Goal: Information Seeking & Learning: Check status

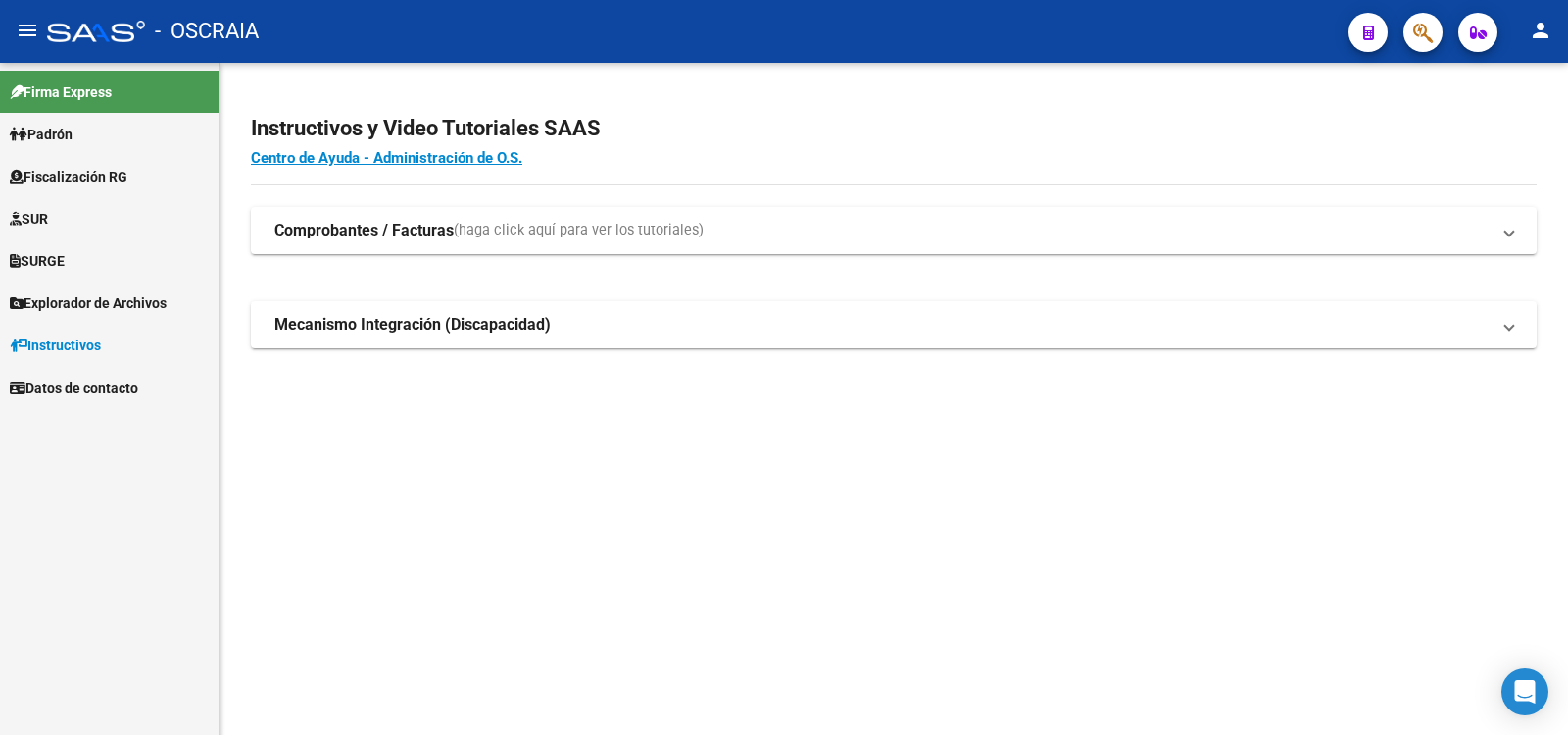
click at [116, 139] on link "Padrón" at bounding box center [109, 134] width 219 height 42
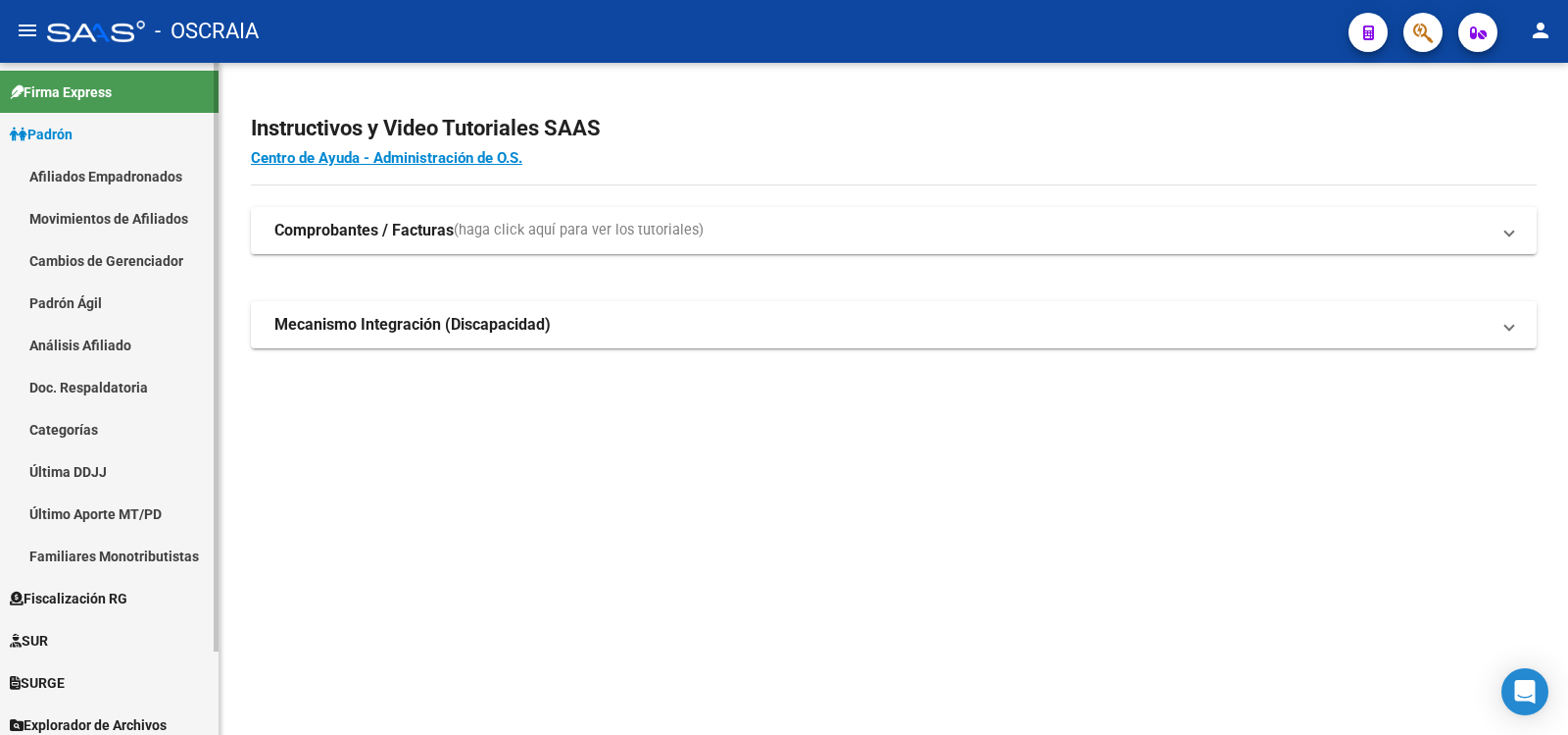
click at [94, 341] on link "Análisis Afiliado" at bounding box center [109, 345] width 219 height 42
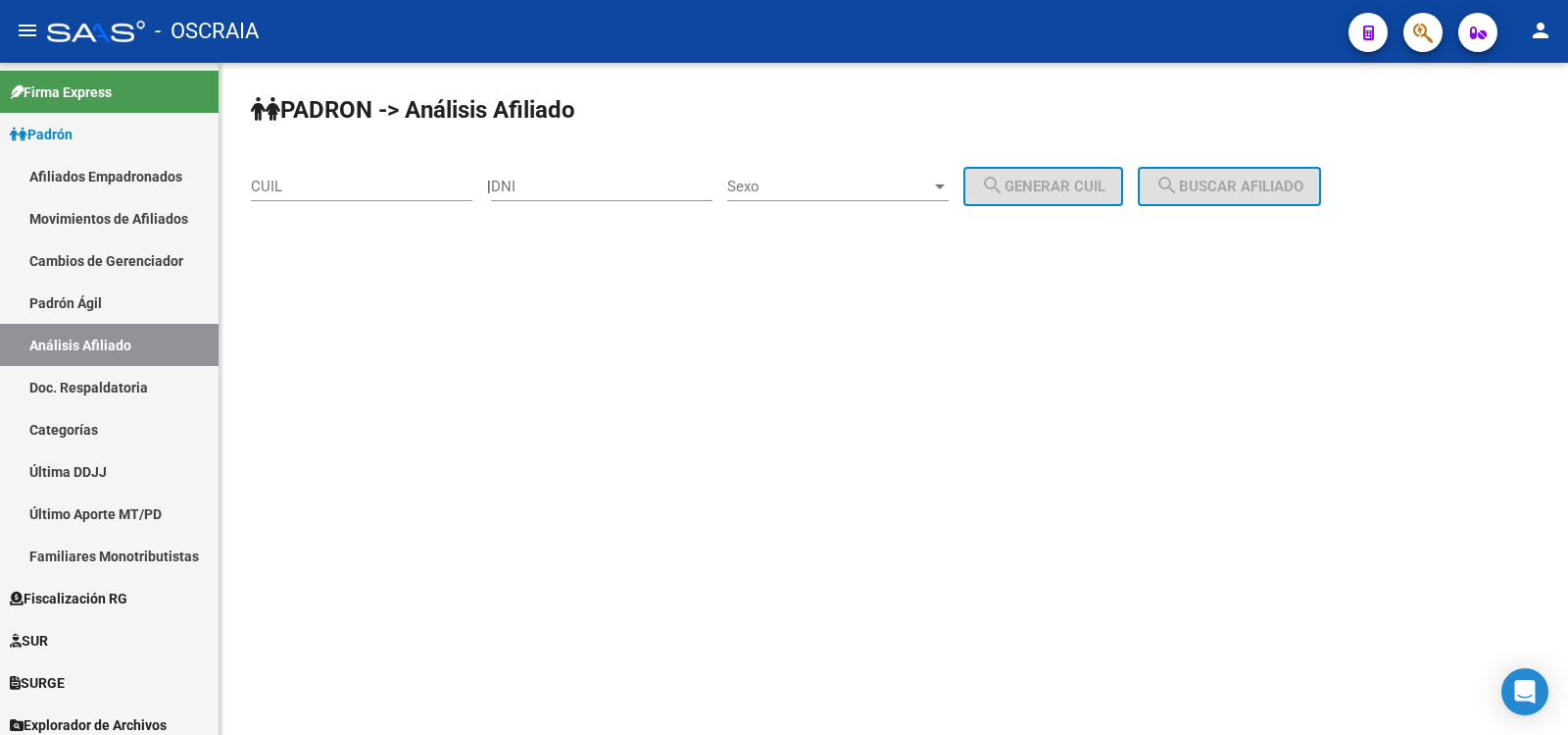
click at [328, 177] on div "CUIL" at bounding box center [361, 180] width 222 height 42
paste input "27-35774866-1"
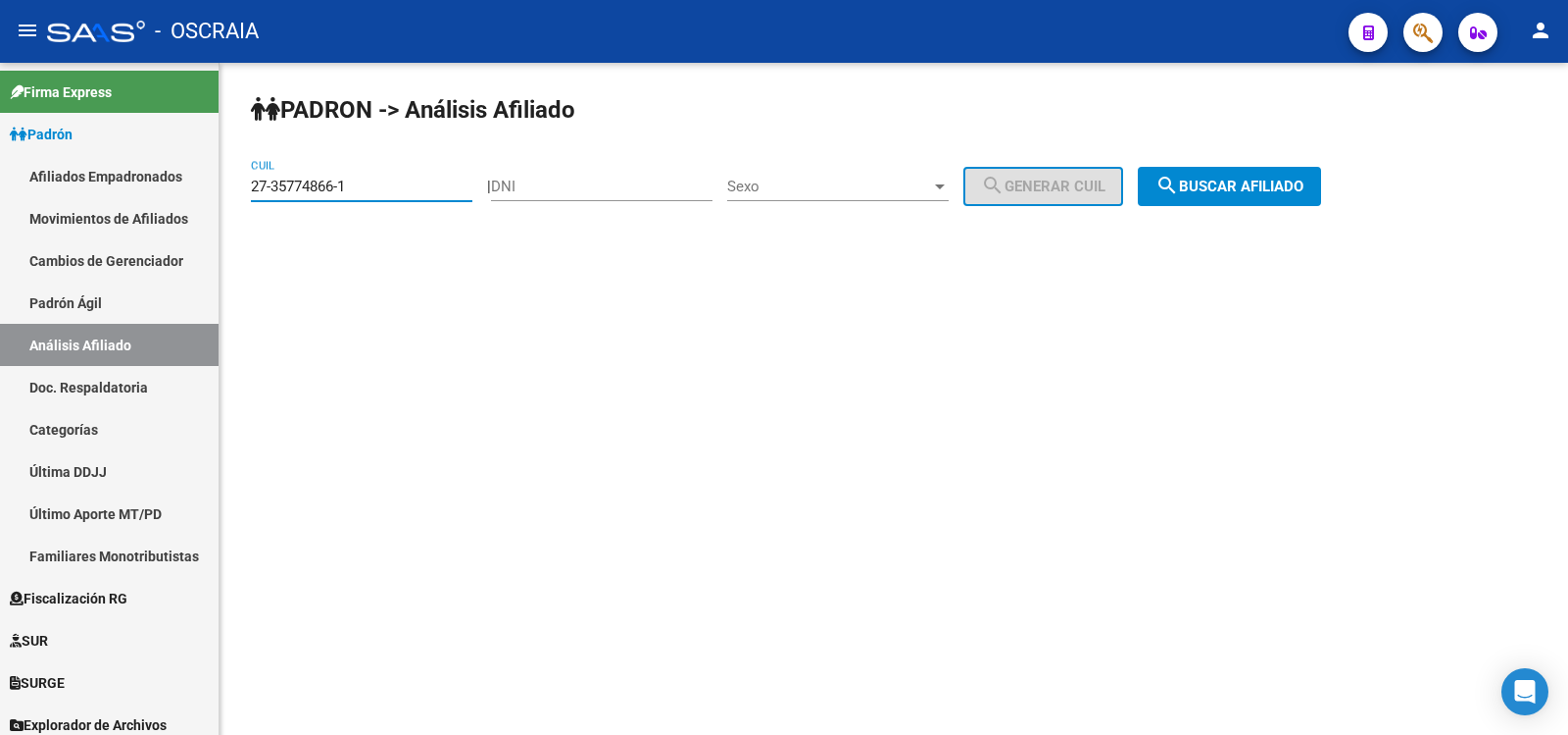
type input "27-35774866-1"
click at [1242, 189] on span "search Buscar afiliado" at bounding box center [1230, 187] width 148 height 18
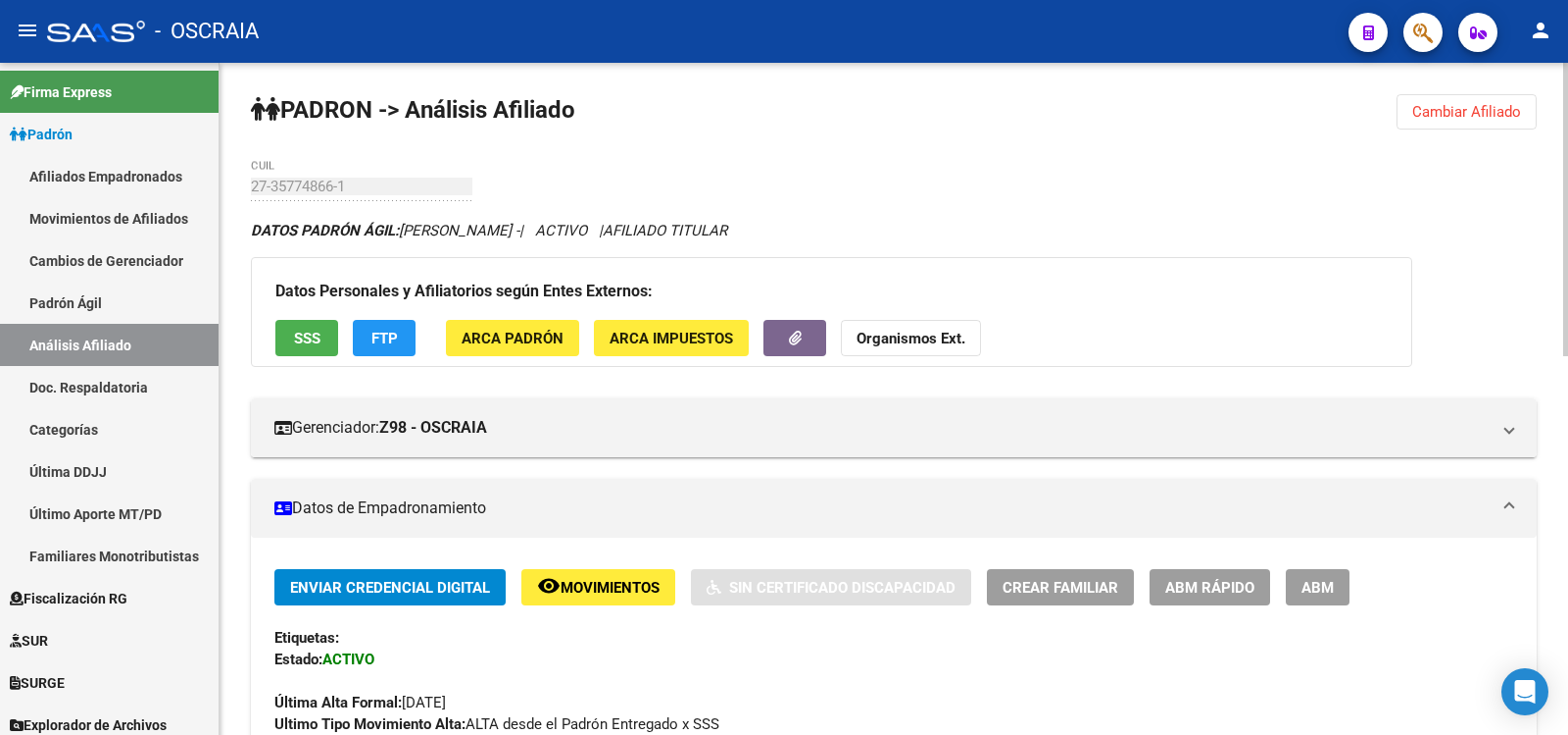
scroll to position [868, 0]
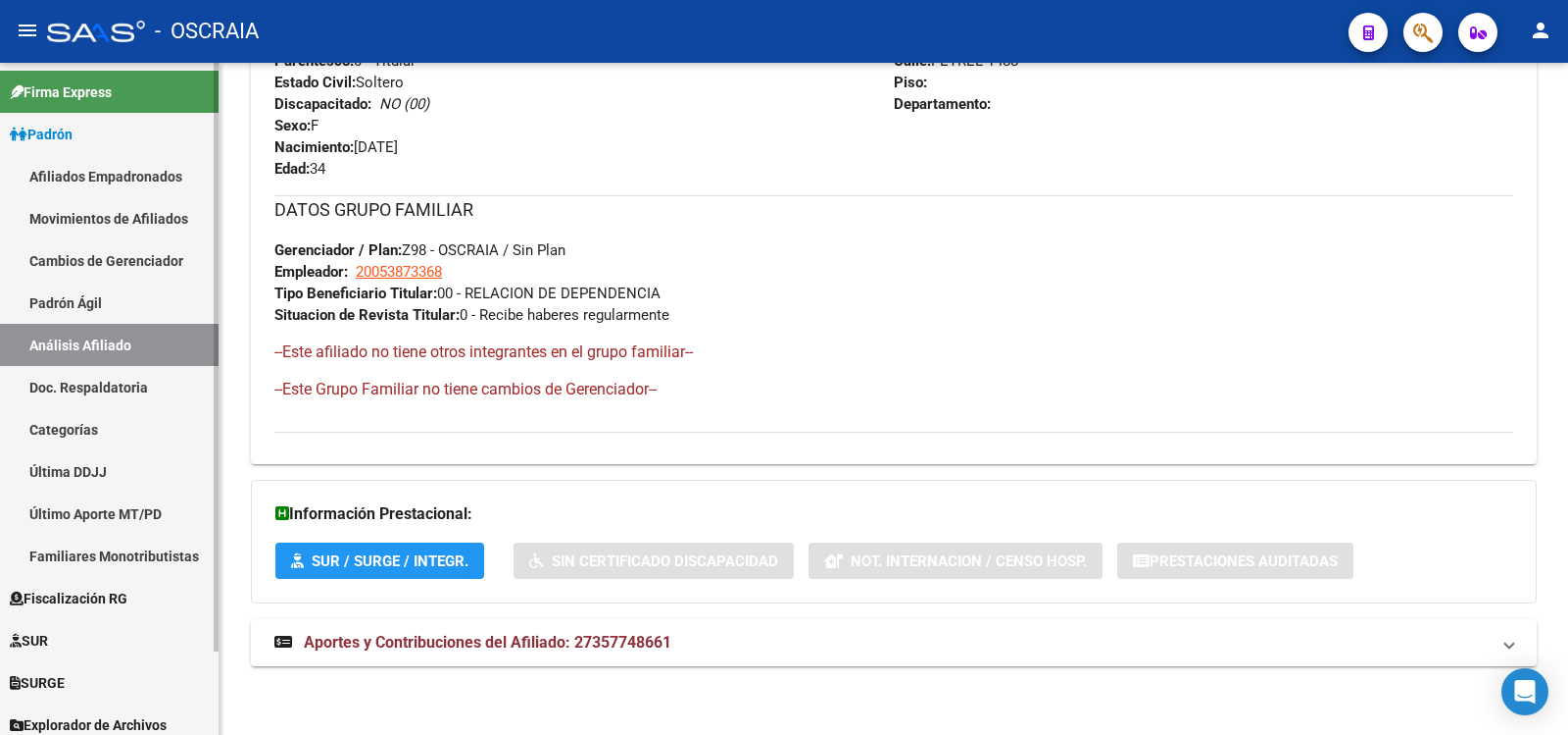
click at [89, 320] on link "Padrón Ágil" at bounding box center [109, 303] width 219 height 42
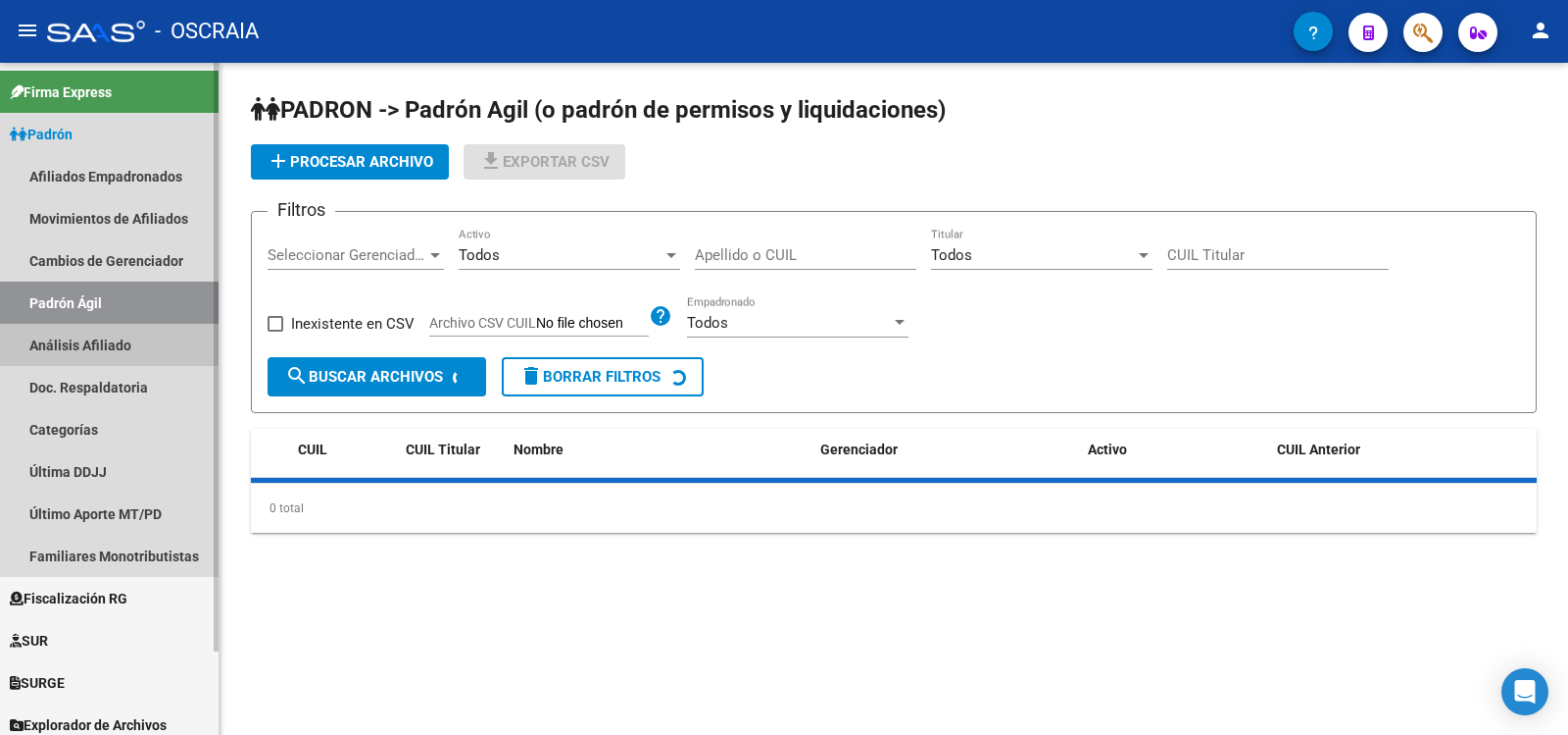
click at [101, 336] on link "Análisis Afiliado" at bounding box center [109, 345] width 219 height 42
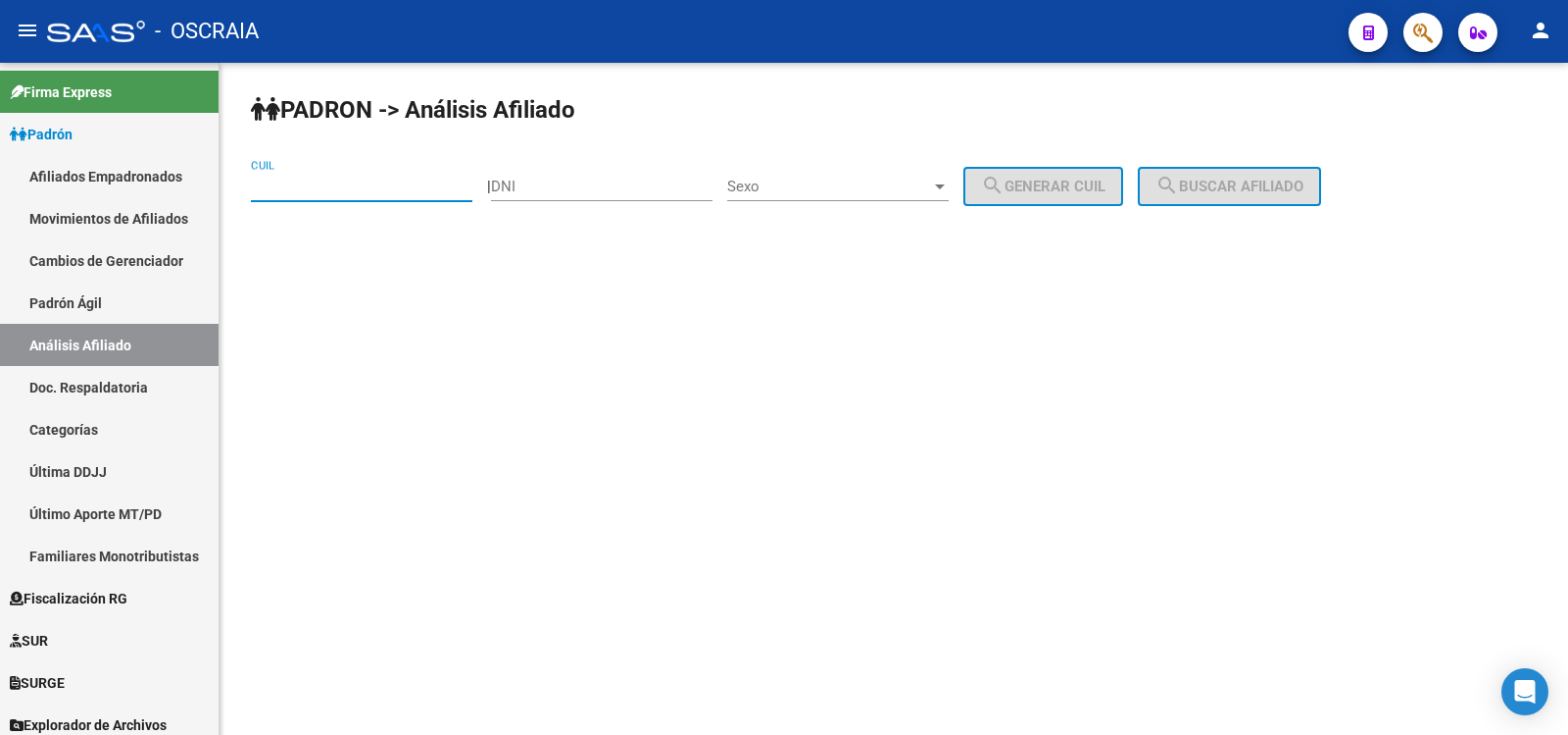
click at [334, 193] on input "CUIL" at bounding box center [361, 187] width 222 height 18
paste input "20-32341706-8"
type input "20-32341706-8"
click at [1235, 191] on span "search Buscar afiliado" at bounding box center [1230, 187] width 148 height 18
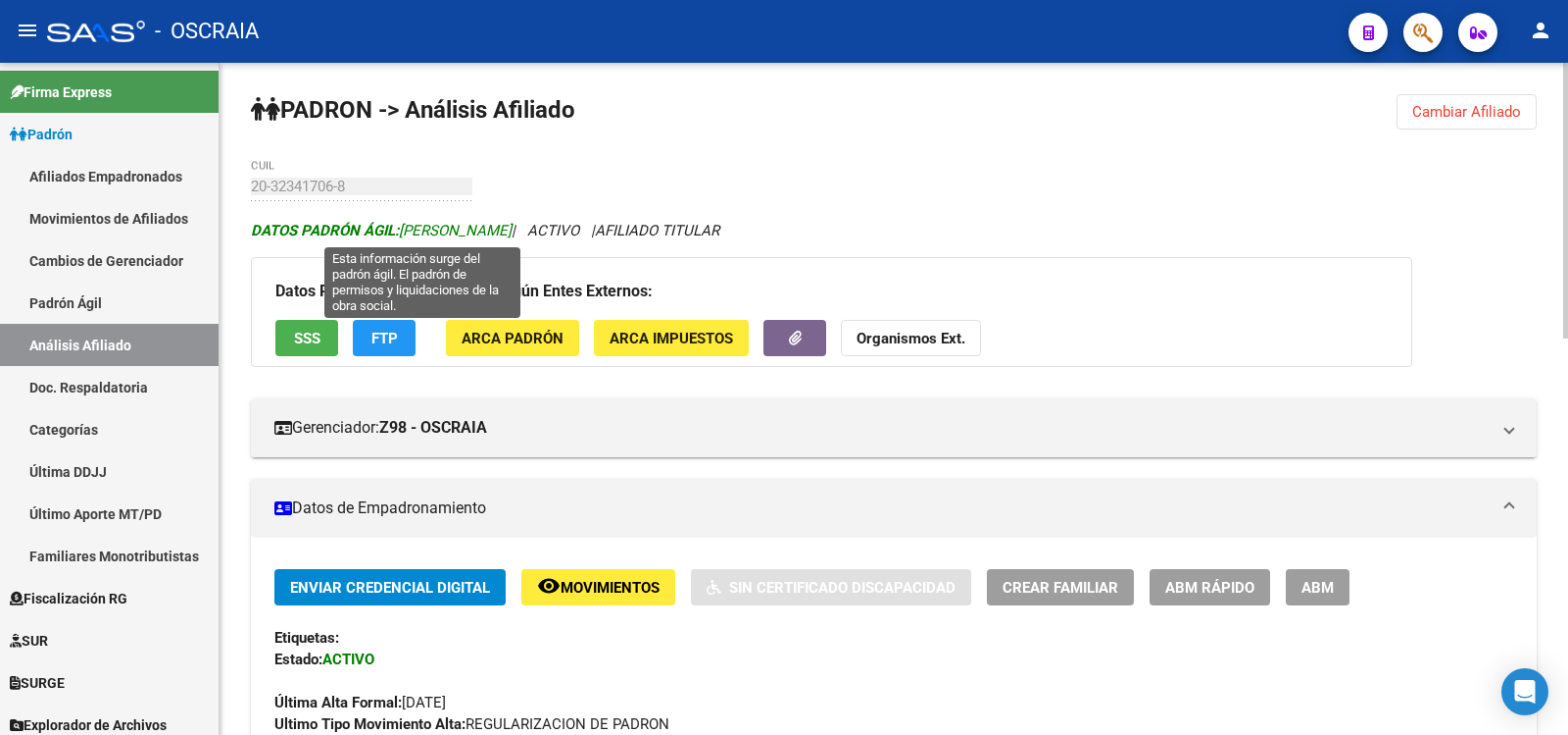
copy span "[PERSON_NAME]"
drag, startPoint x: 588, startPoint y: 227, endPoint x: 406, endPoint y: 227, distance: 182.0
click at [406, 227] on span "DATOS [PERSON_NAME]: [PERSON_NAME]" at bounding box center [380, 231] width 261 height 18
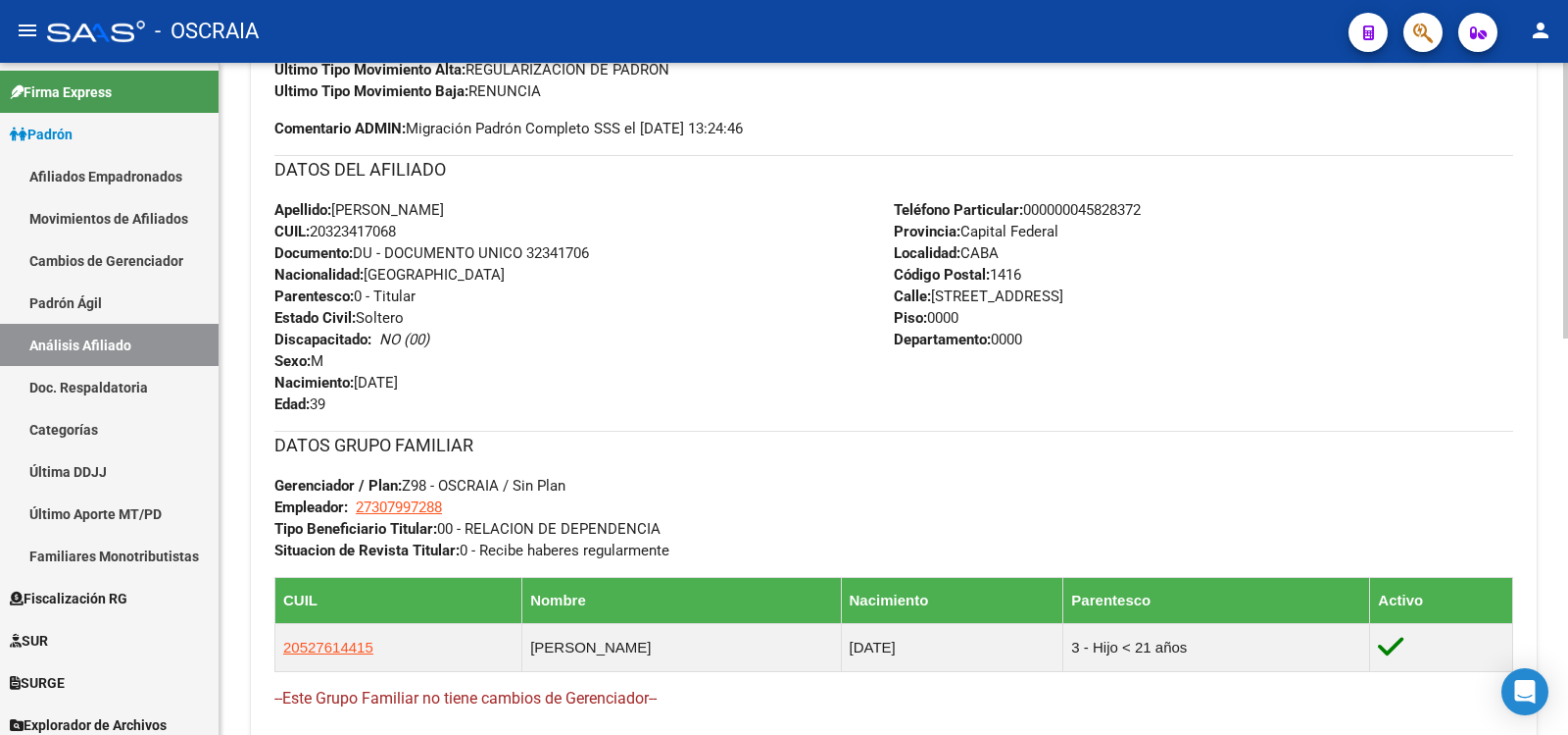
scroll to position [963, 0]
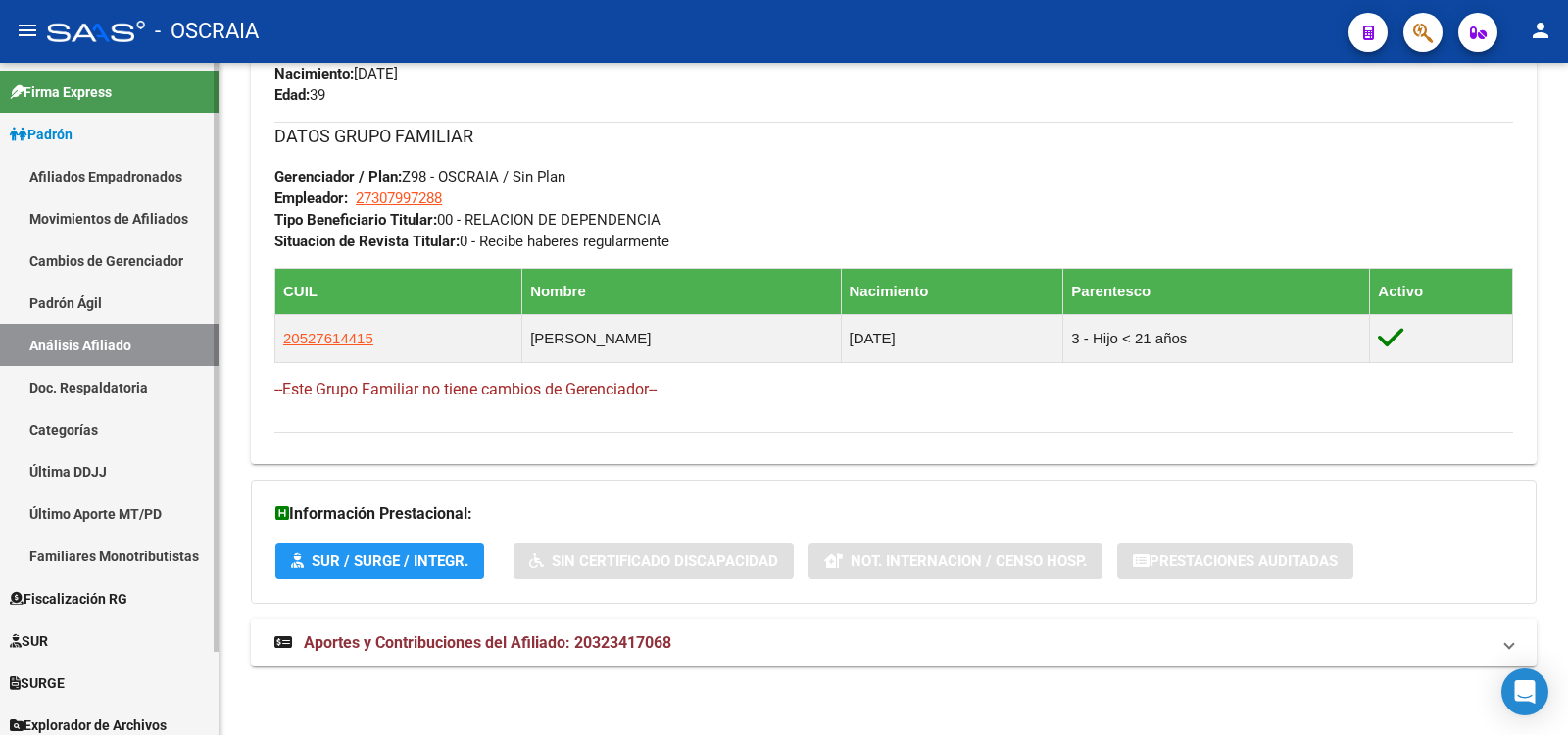
click at [85, 304] on link "Padrón Ágil" at bounding box center [109, 303] width 219 height 42
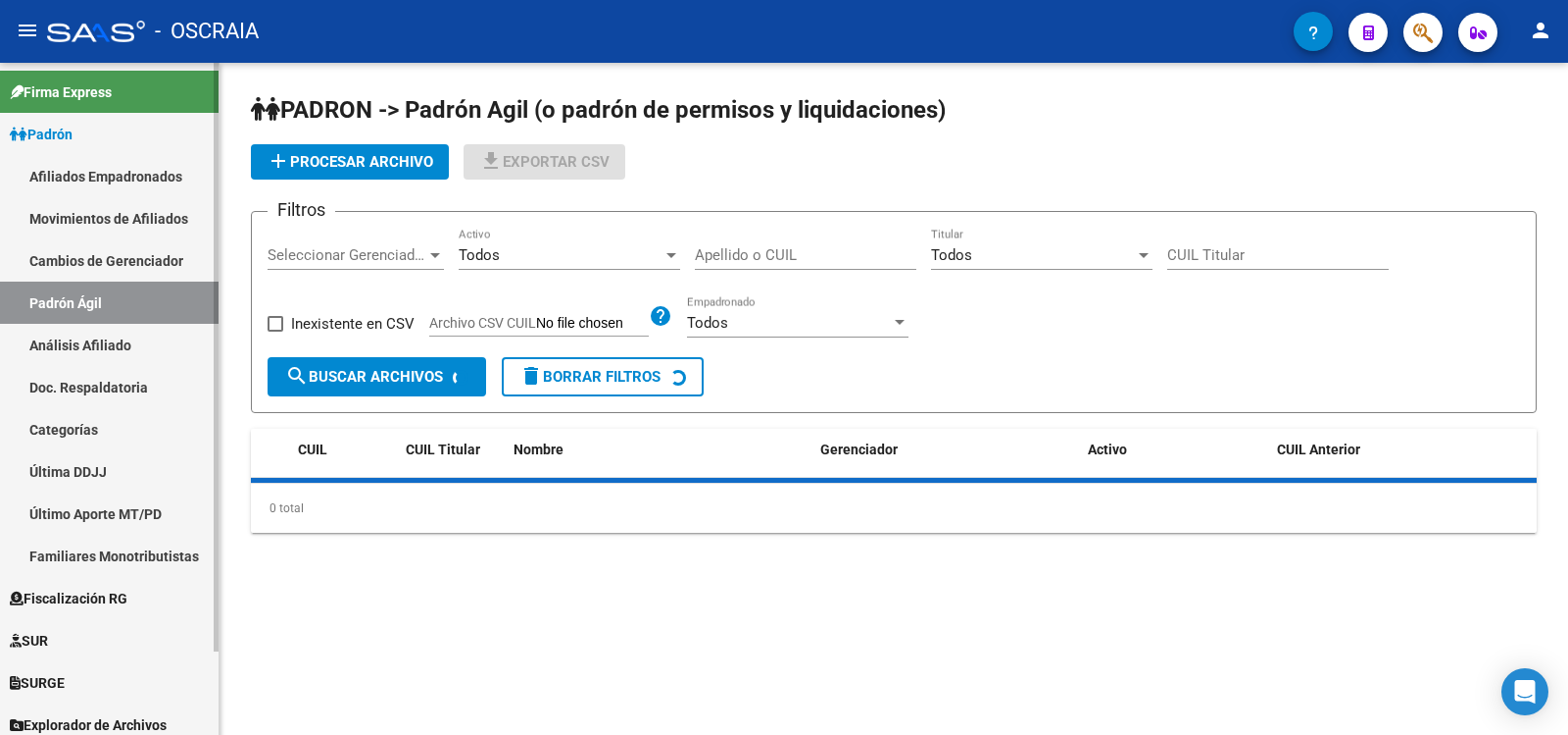
click at [89, 340] on link "Análisis Afiliado" at bounding box center [109, 345] width 219 height 42
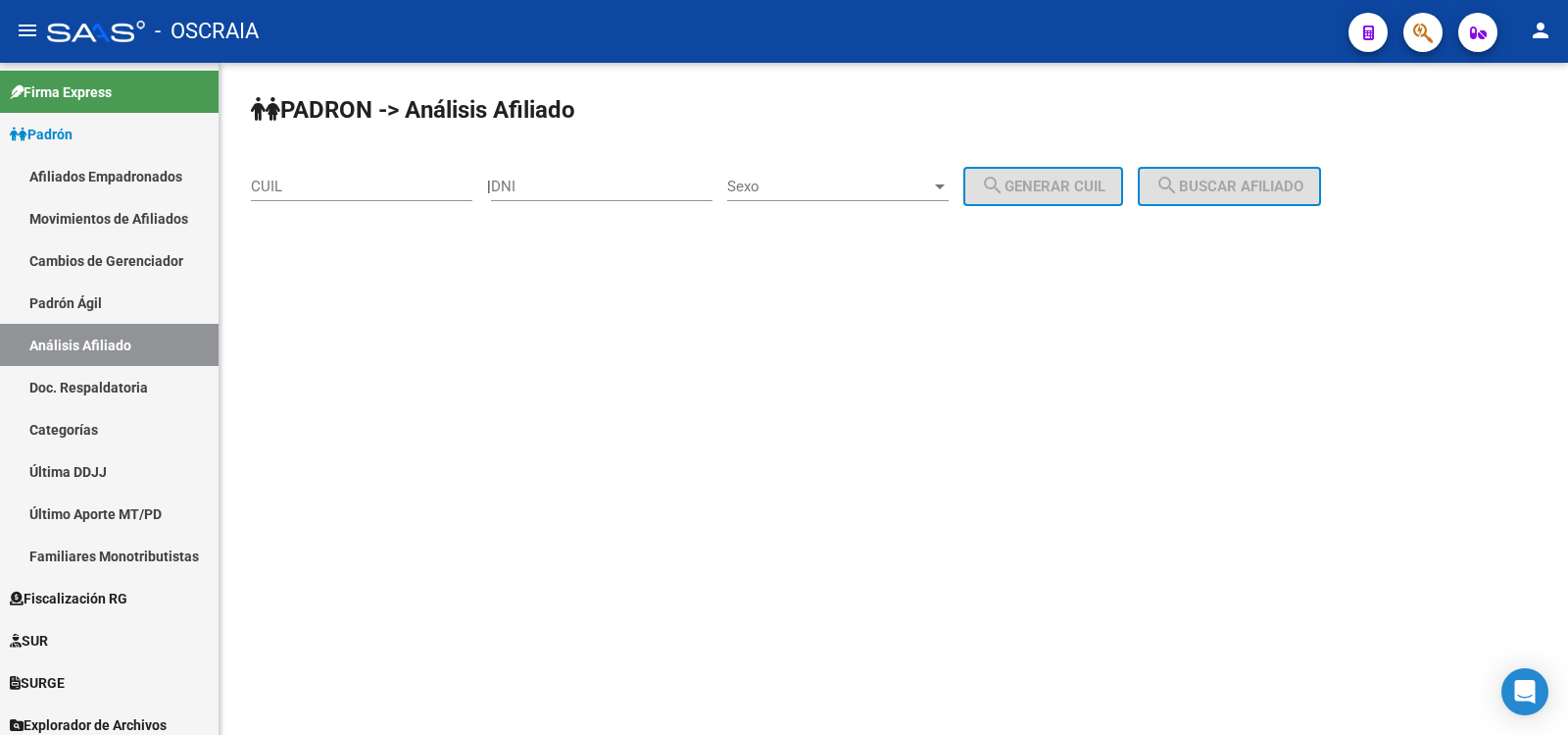
click at [317, 191] on input "CUIL" at bounding box center [361, 187] width 222 height 18
paste input "27-22719037-5"
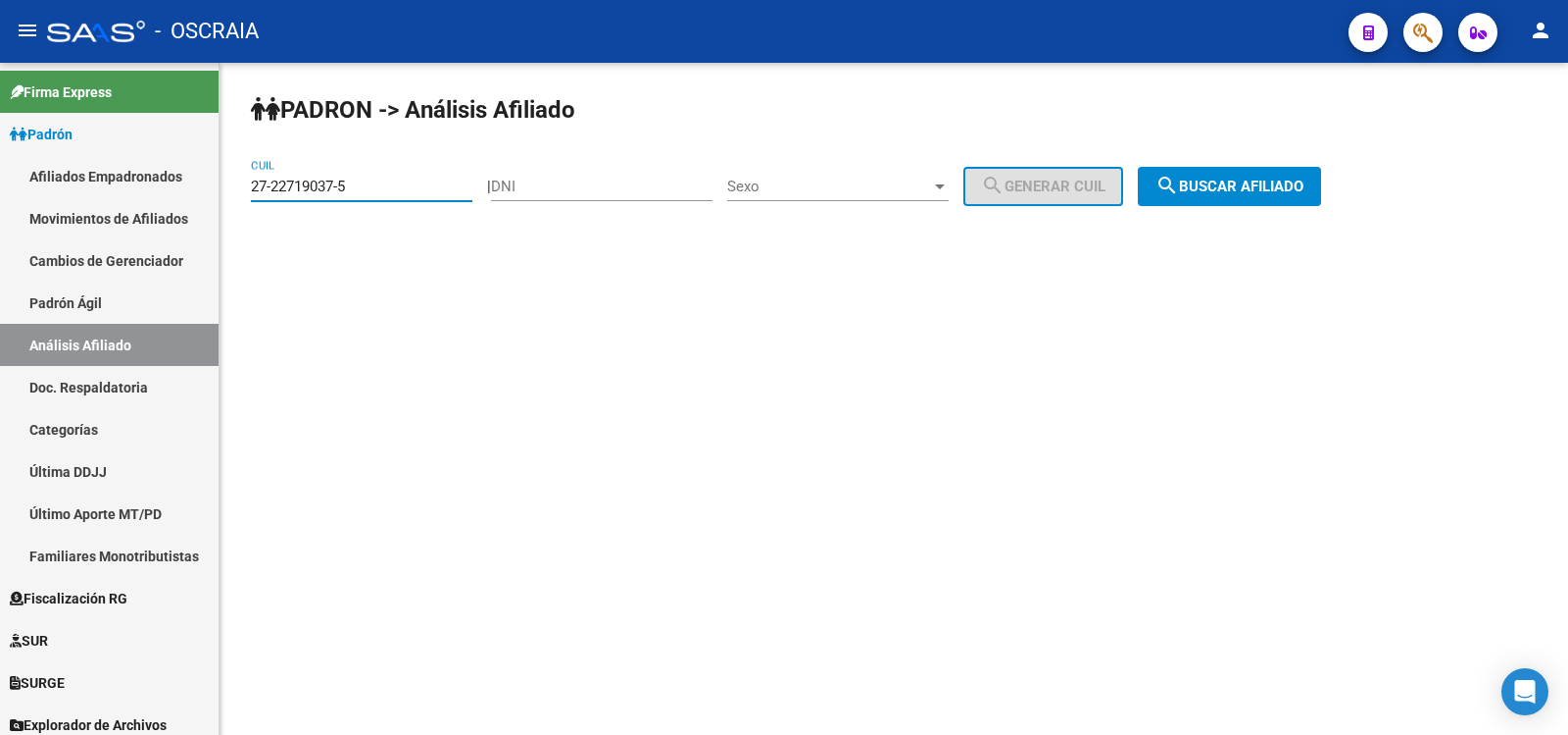
type input "27-22719037-5"
click at [1267, 187] on span "search Buscar afiliado" at bounding box center [1230, 187] width 148 height 18
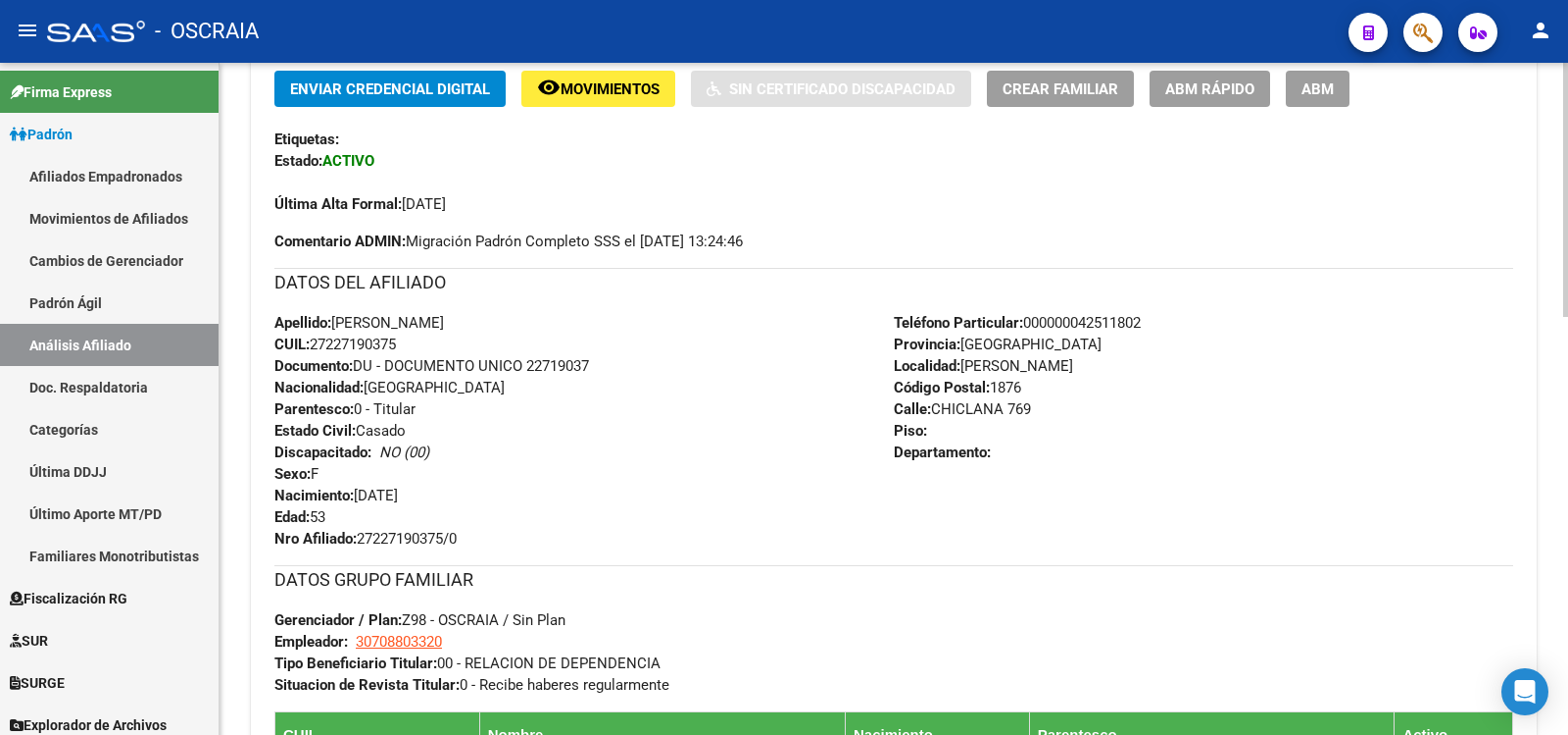
scroll to position [1103, 0]
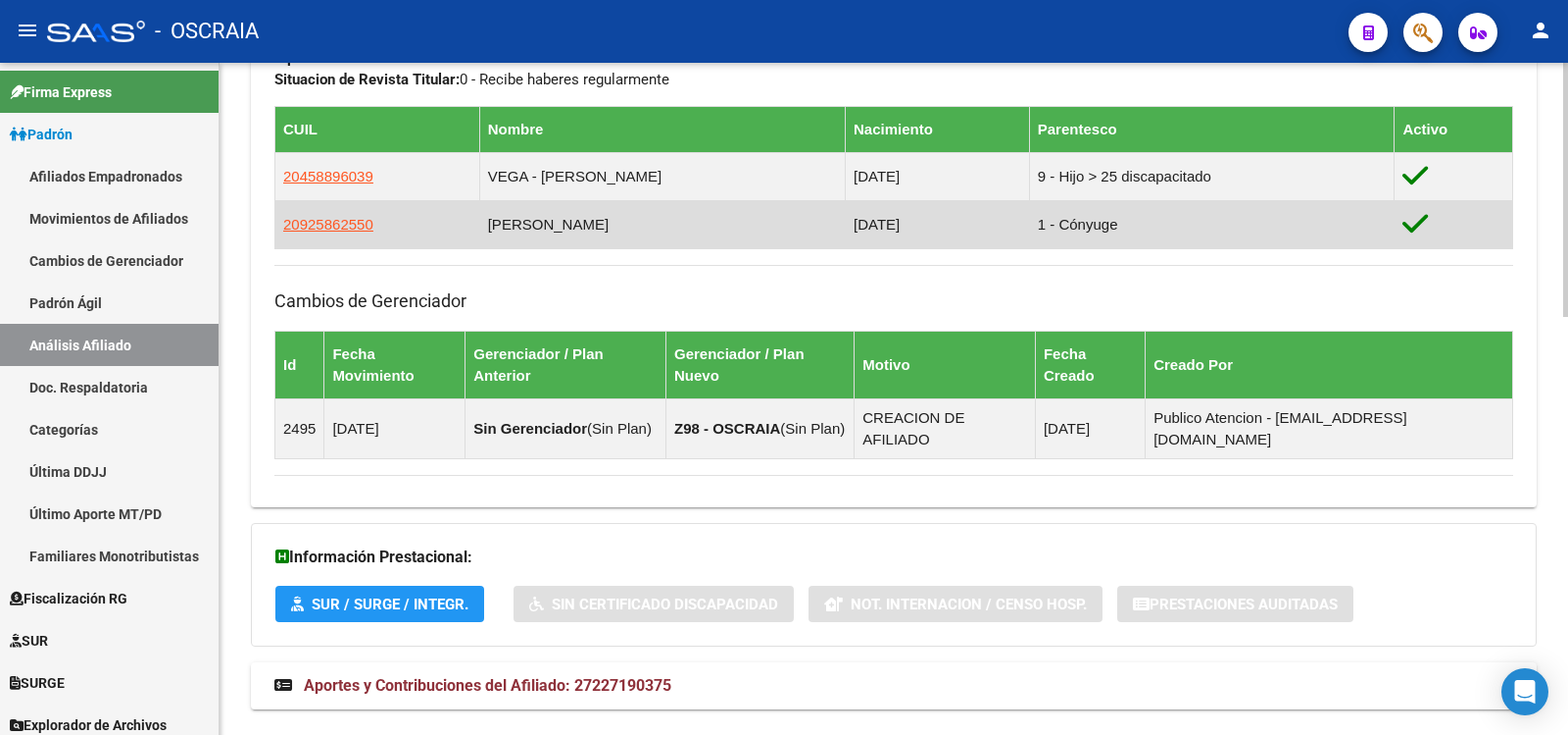
copy td "[PERSON_NAME]"
drag, startPoint x: 723, startPoint y: 224, endPoint x: 463, endPoint y: 230, distance: 260.1
click at [479, 230] on td "[PERSON_NAME]" at bounding box center [662, 224] width 365 height 48
